Goal: Task Accomplishment & Management: Use online tool/utility

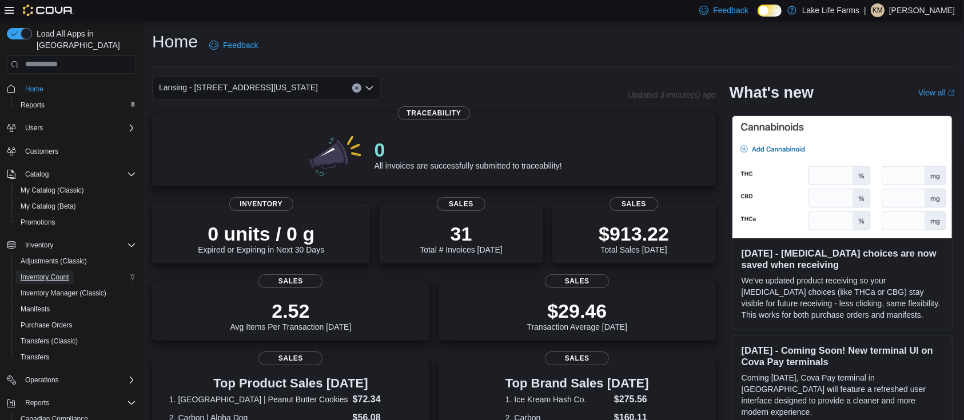
click at [61, 273] on span "Inventory Count" at bounding box center [45, 277] width 49 height 9
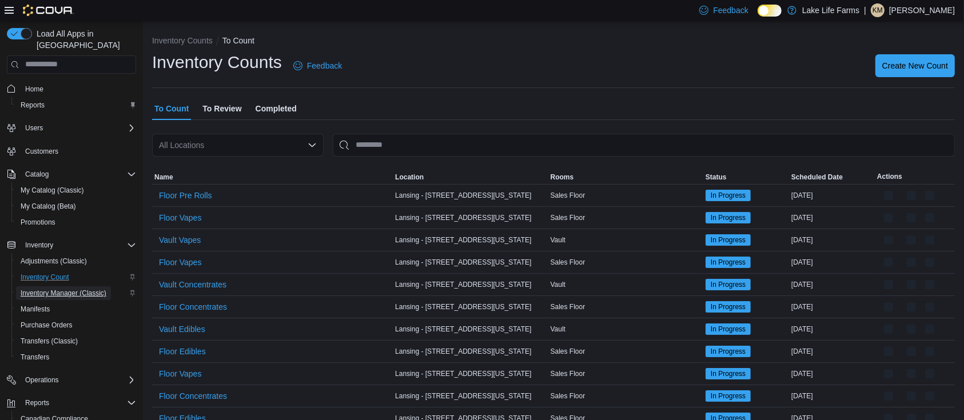
click at [50, 289] on span "Inventory Manager (Classic)" at bounding box center [64, 293] width 86 height 9
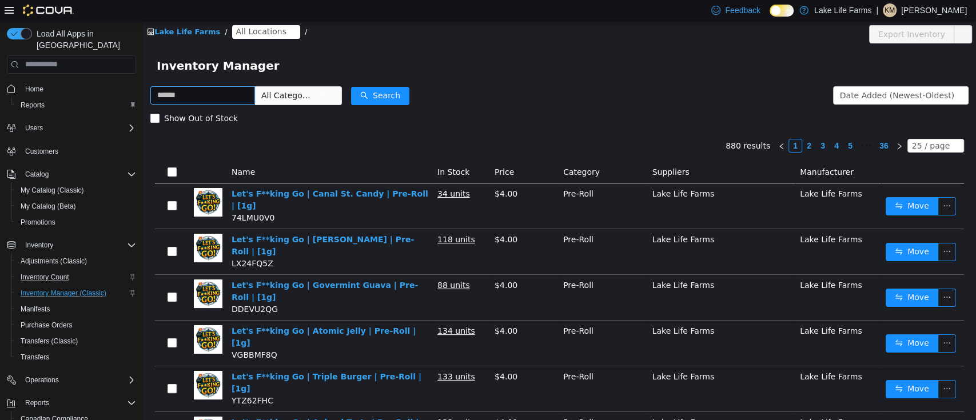
click at [197, 94] on input "text" at bounding box center [202, 95] width 105 height 18
type input "********"
click at [382, 97] on button "Search" at bounding box center [380, 95] width 58 height 18
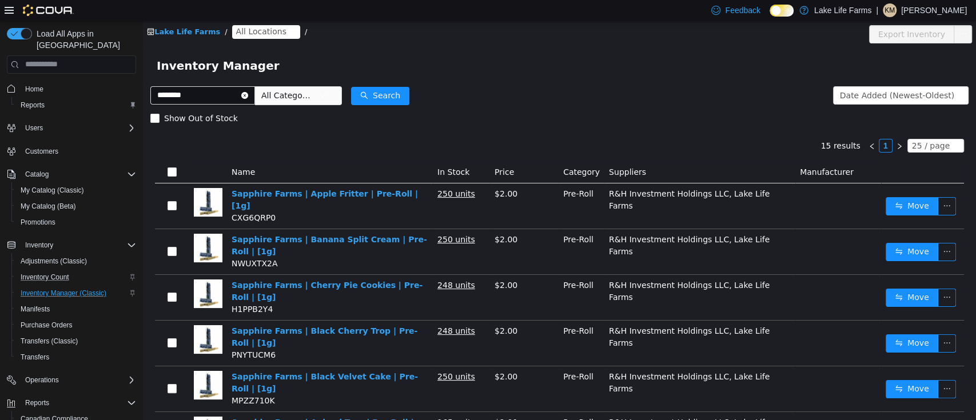
click at [250, 30] on span "All Locations" at bounding box center [261, 31] width 50 height 13
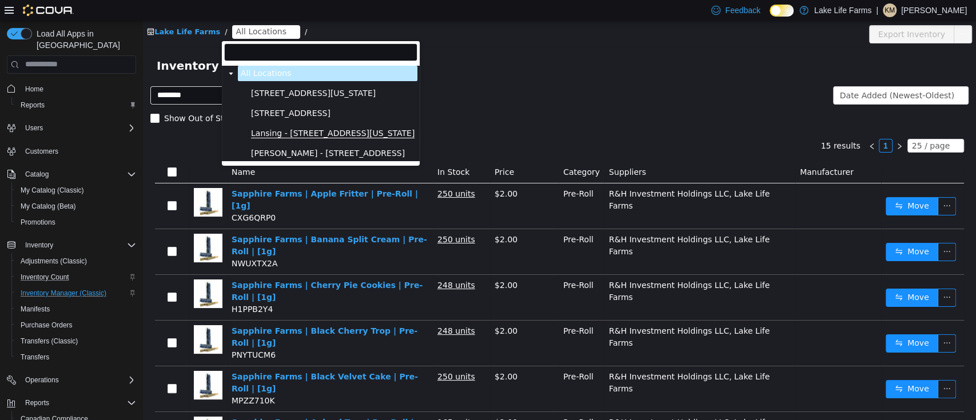
click at [292, 131] on span "Lansing - [STREET_ADDRESS][US_STATE]" at bounding box center [332, 133] width 163 height 10
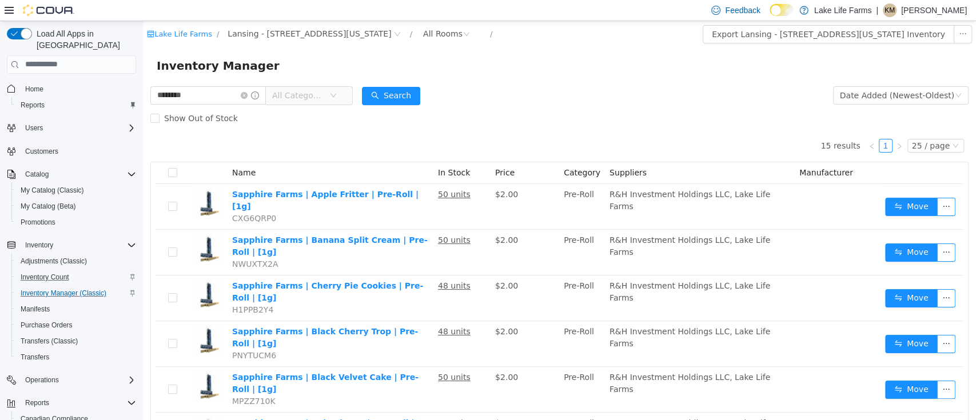
click at [790, 7] on icon at bounding box center [787, 10] width 6 height 6
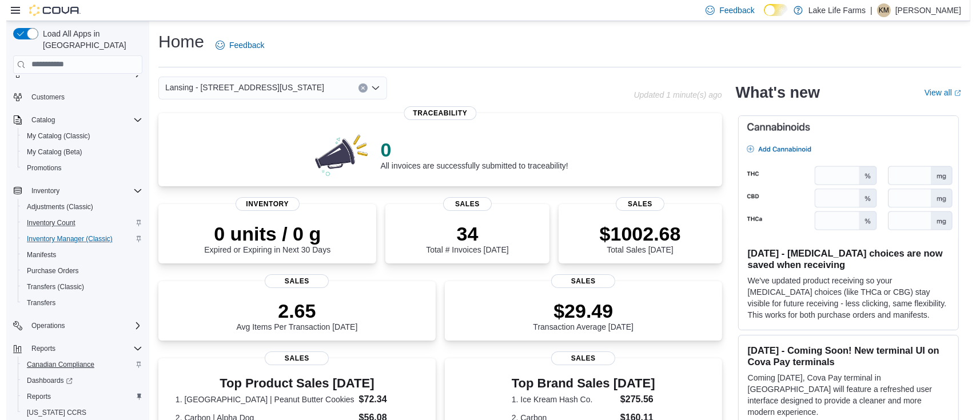
scroll to position [78, 0]
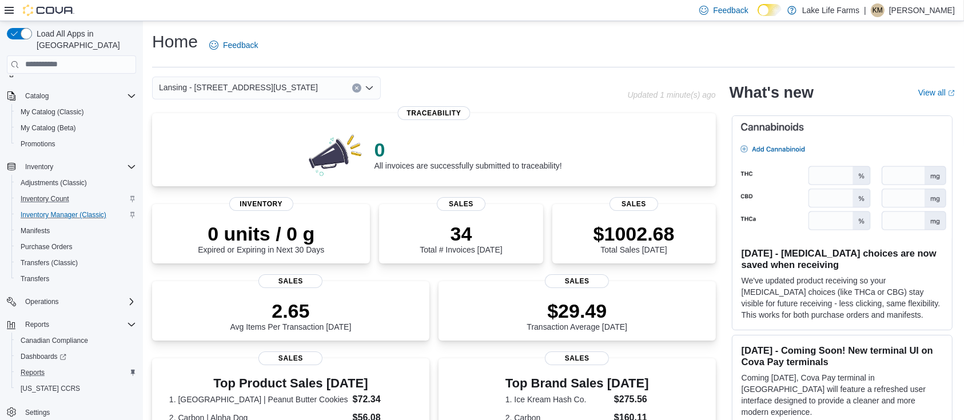
click at [58, 366] on div "Reports" at bounding box center [76, 373] width 120 height 14
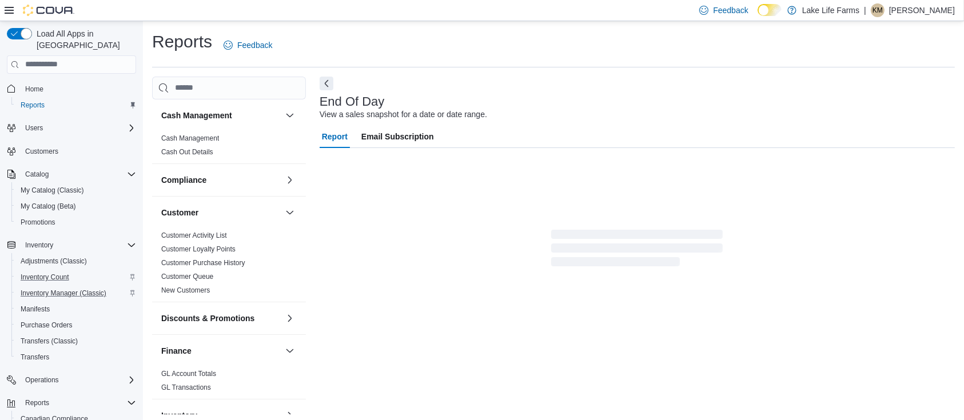
scroll to position [3, 0]
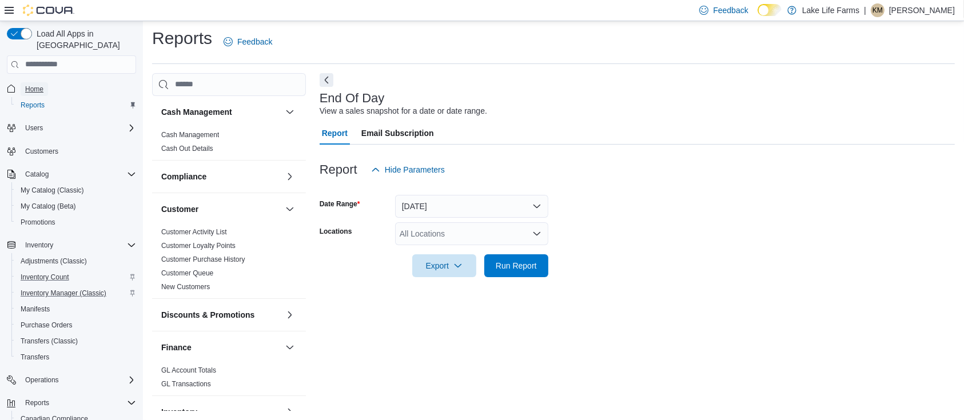
click at [41, 82] on span "Home" at bounding box center [34, 89] width 18 height 14
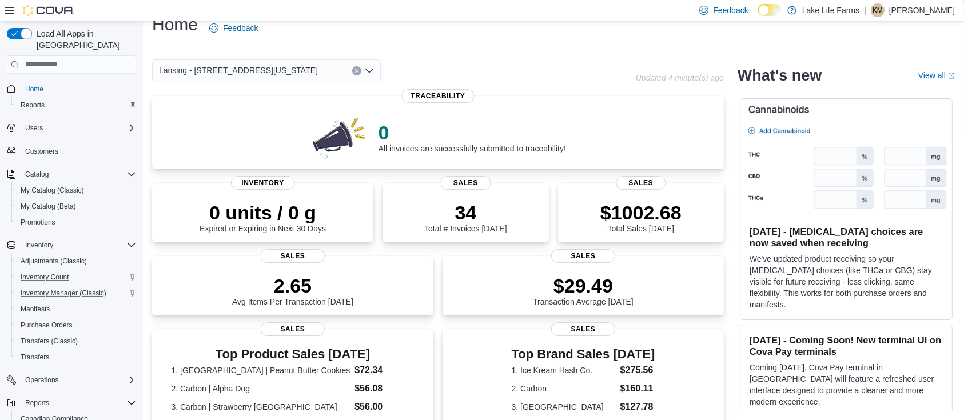
scroll to position [320, 0]
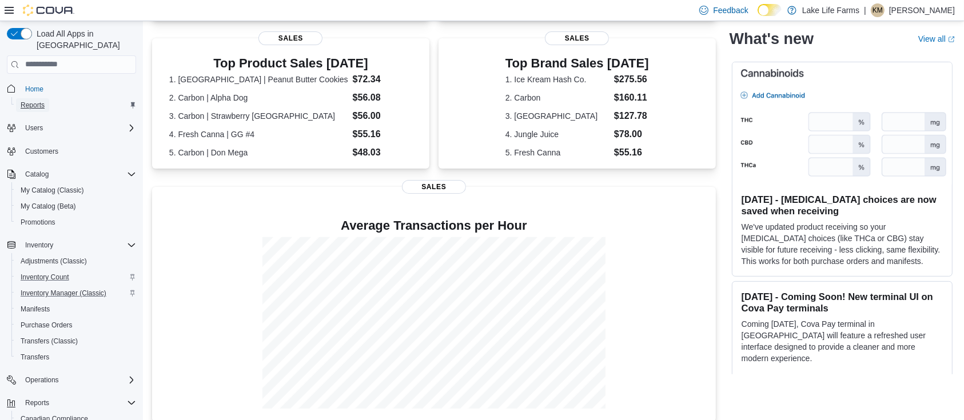
click at [49, 98] on link "Reports" at bounding box center [32, 105] width 33 height 14
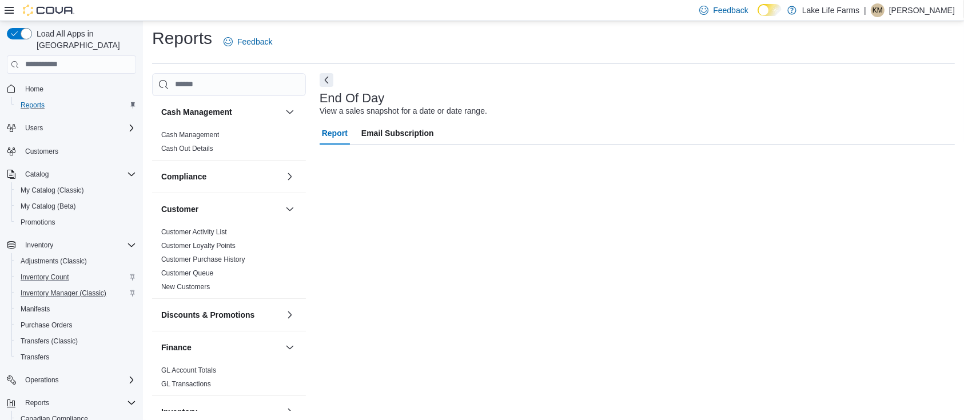
scroll to position [3, 0]
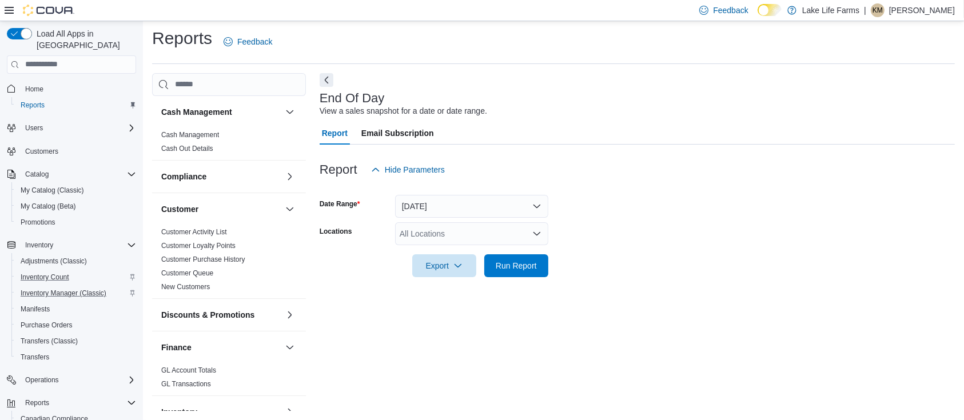
click at [481, 241] on div "All Locations" at bounding box center [471, 233] width 153 height 23
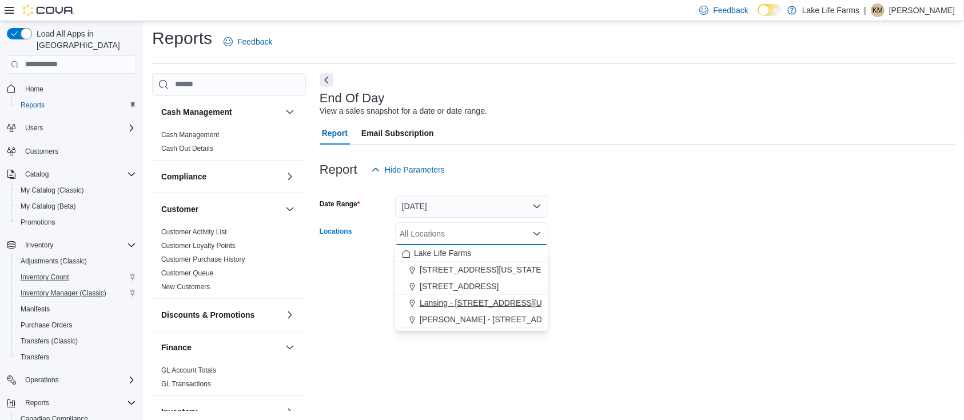
click at [470, 305] on span "Lansing - [STREET_ADDRESS][US_STATE]" at bounding box center [498, 302] width 159 height 11
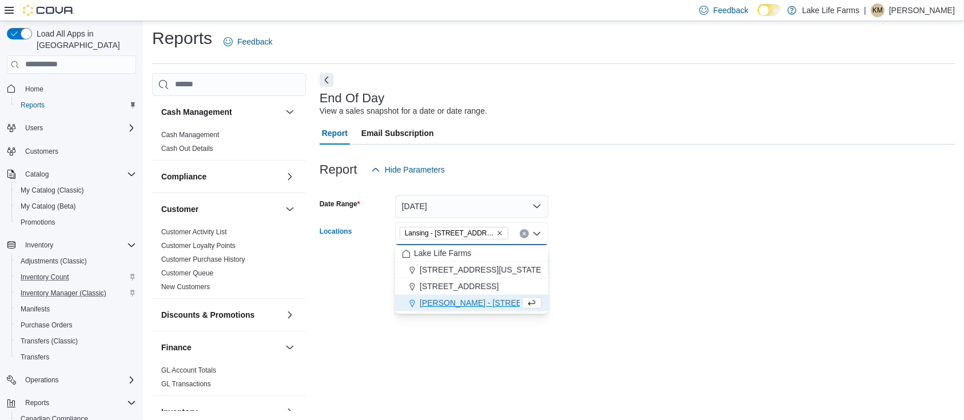
click at [756, 262] on form "Date Range [DATE] Locations [GEOGRAPHIC_DATA] - [STREET_ADDRESS][US_STATE] Comb…" at bounding box center [636, 229] width 635 height 96
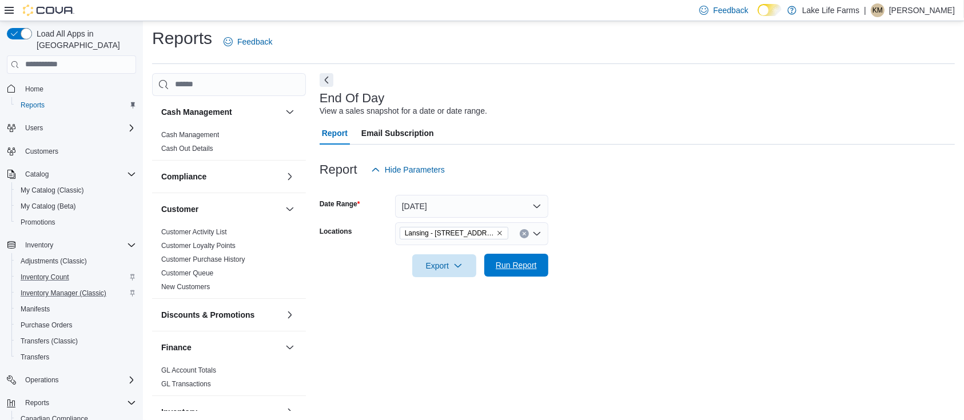
click at [530, 269] on span "Run Report" at bounding box center [516, 264] width 41 height 11
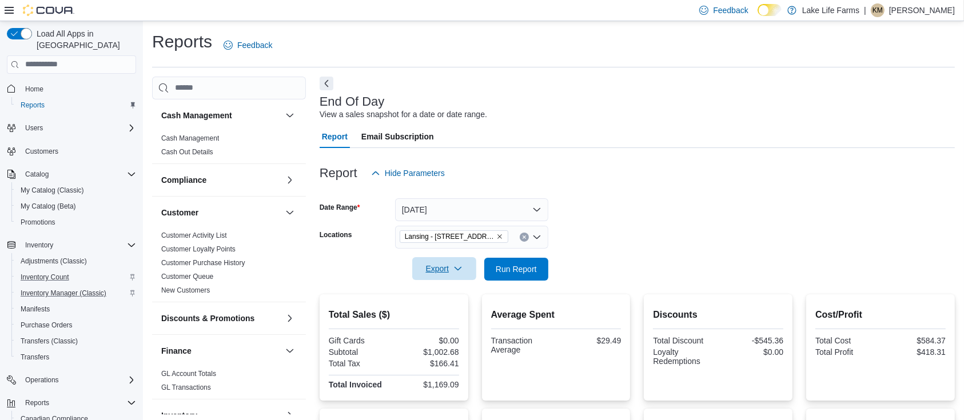
click at [449, 272] on span "Export" at bounding box center [444, 268] width 50 height 23
click at [451, 319] on span "Export to Pdf" at bounding box center [445, 314] width 51 height 9
